Goal: Browse casually

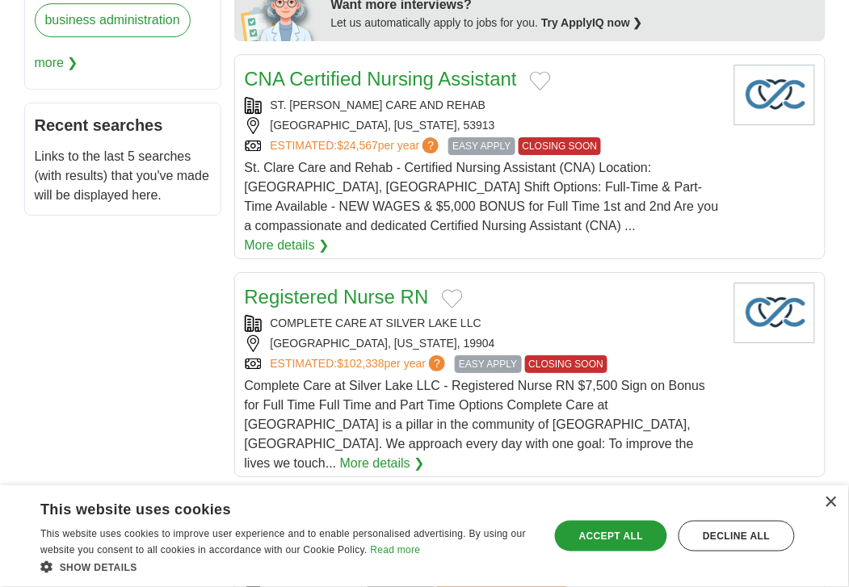
scroll to position [969, 0]
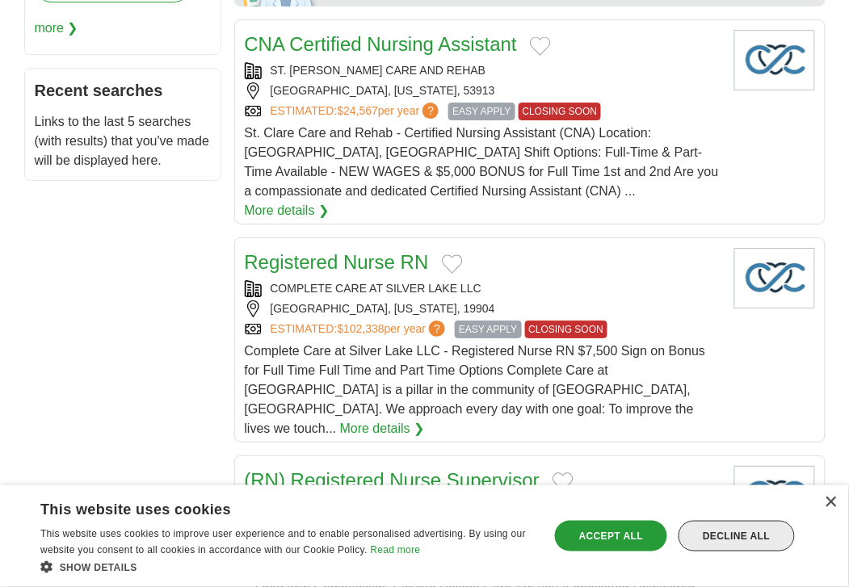
click at [718, 530] on div "Decline all" at bounding box center [736, 536] width 116 height 31
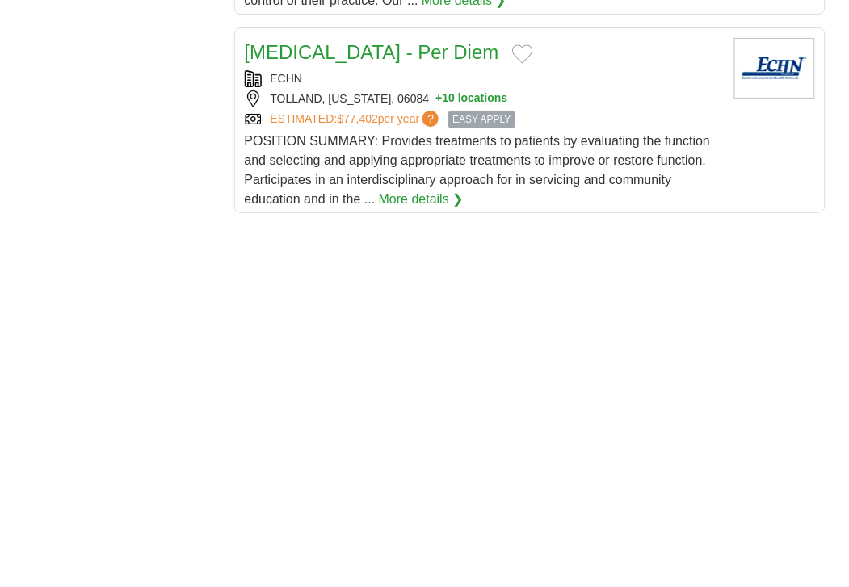
scroll to position [2369, 0]
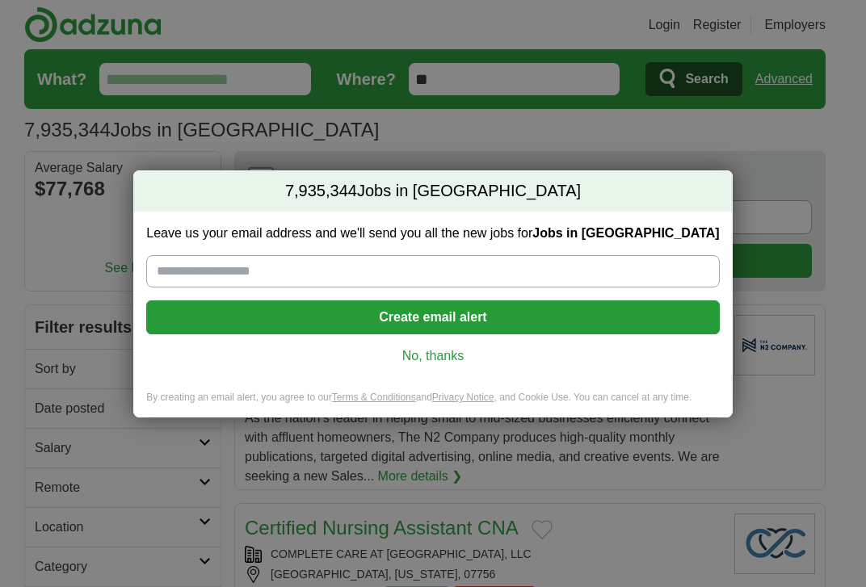
click at [431, 347] on link "No, thanks" at bounding box center [432, 356] width 547 height 18
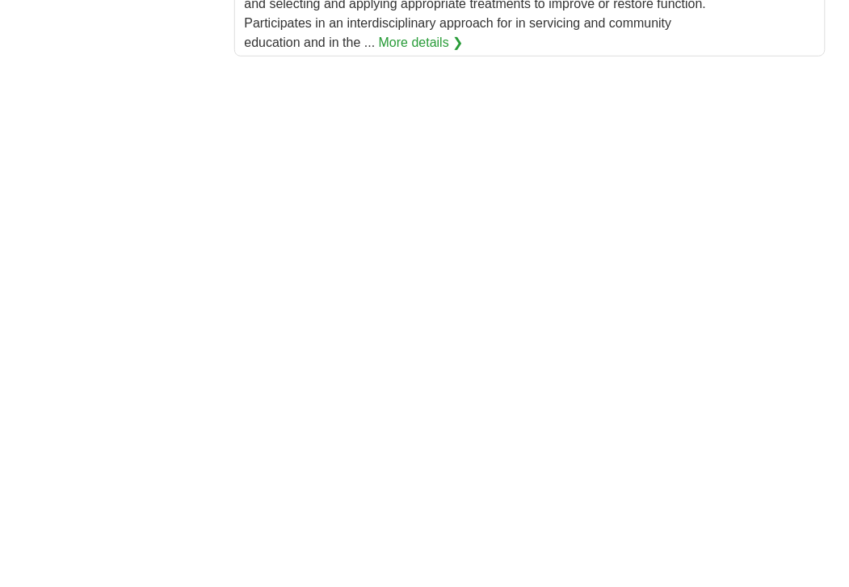
scroll to position [2585, 0]
